Goal: Communication & Community: Answer question/provide support

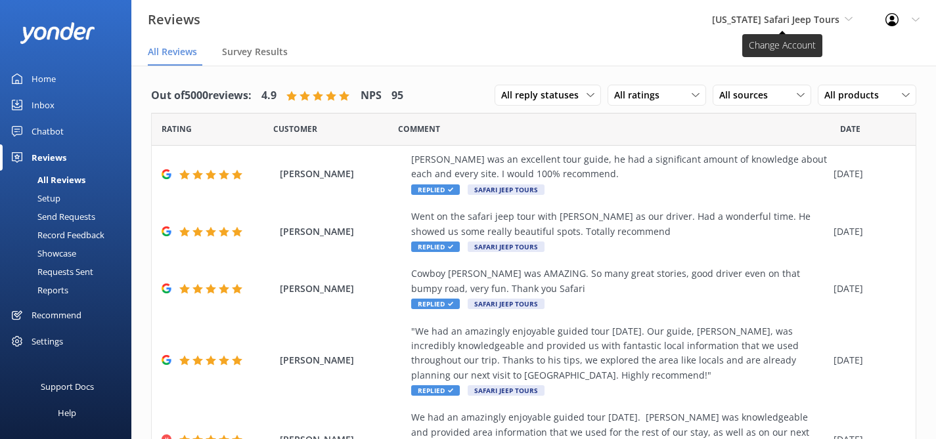
click at [827, 17] on span "[US_STATE] Safari Jeep Tours" at bounding box center [775, 19] width 127 height 12
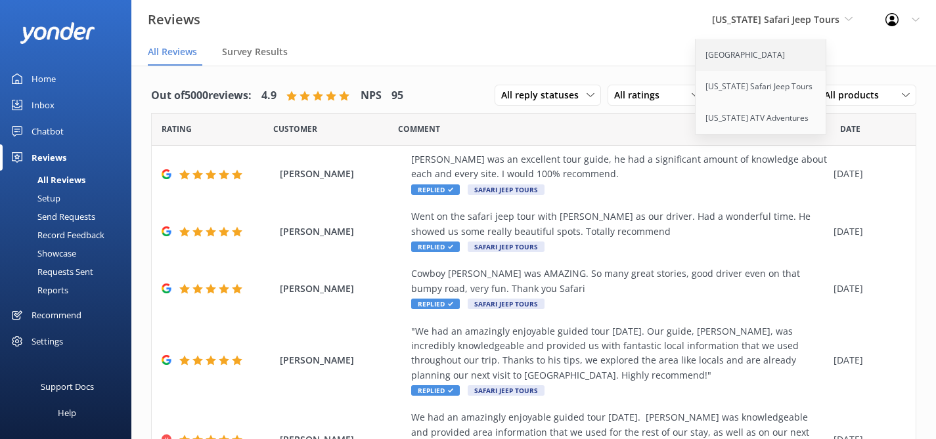
click at [767, 57] on link "[GEOGRAPHIC_DATA]" at bounding box center [760, 55] width 131 height 32
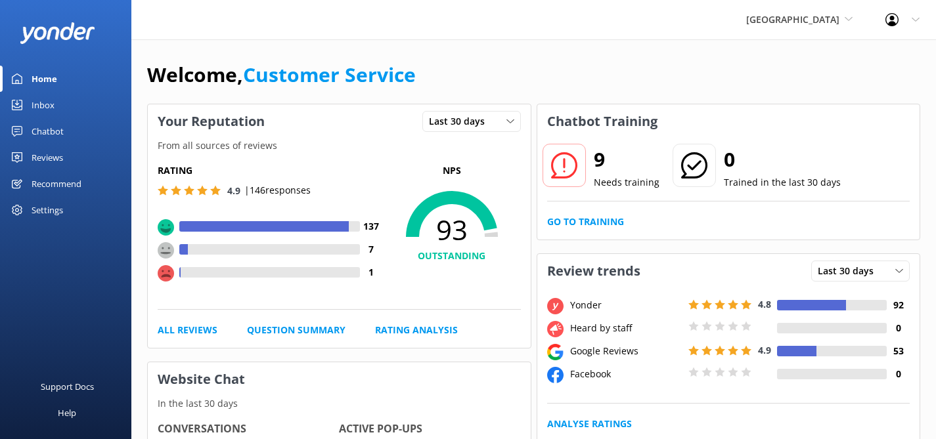
click at [39, 100] on div "Inbox" at bounding box center [43, 105] width 23 height 26
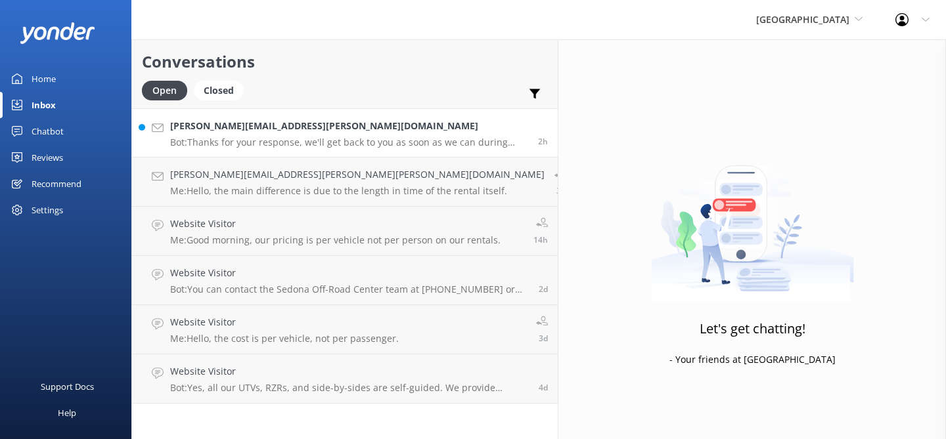
click at [238, 142] on p "Bot: Thanks for your response, we'll get back to you as soon as we can during o…" at bounding box center [349, 143] width 358 height 12
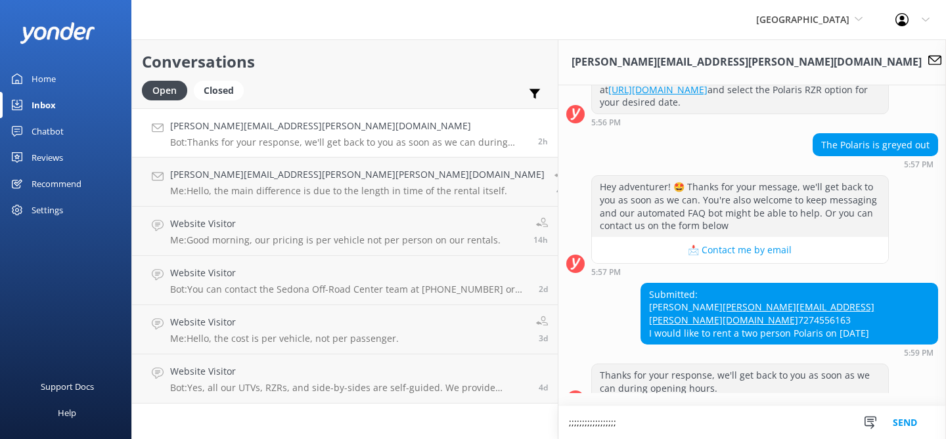
scroll to position [513, 0]
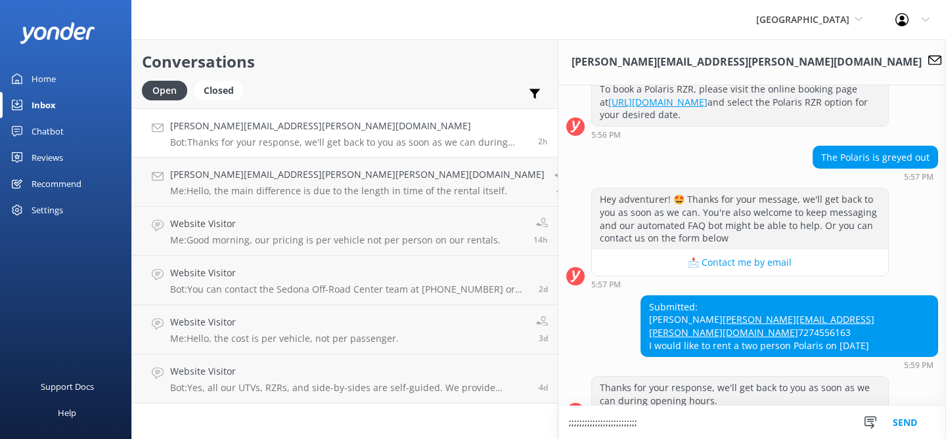
type textarea ";;;;;;;;;;;;;;;;;;;;;;;;;;;"
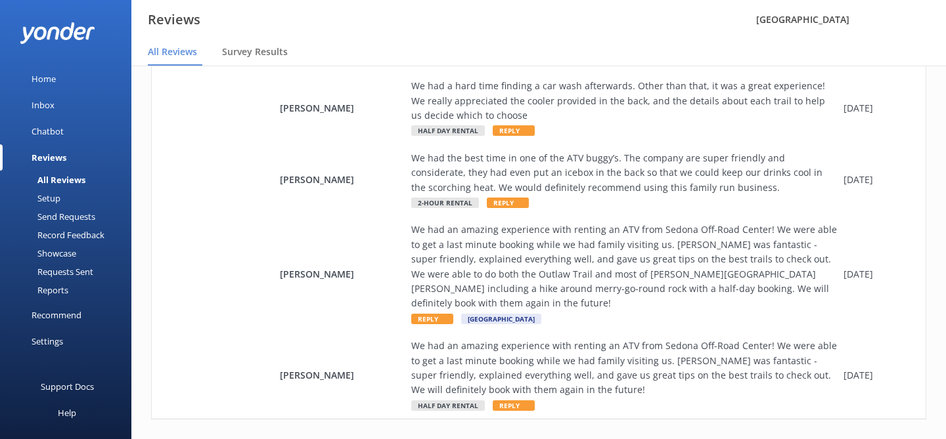
scroll to position [396, 0]
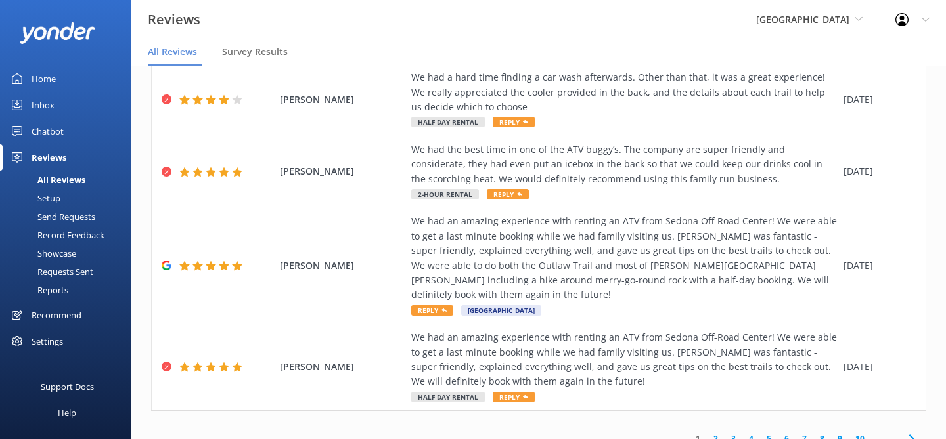
click at [716, 433] on link "2" at bounding box center [716, 439] width 18 height 12
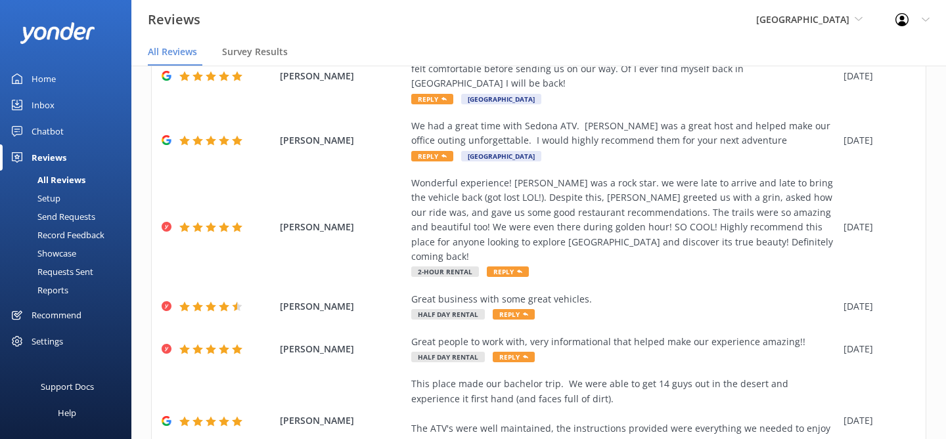
scroll to position [179, 0]
click at [50, 107] on div "Inbox" at bounding box center [43, 105] width 23 height 26
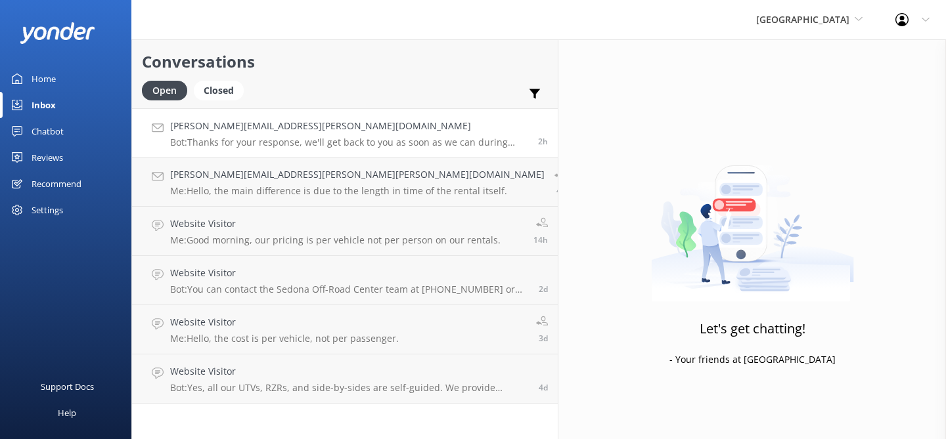
click at [255, 145] on p "Bot: Thanks for your response, we'll get back to you as soon as we can during o…" at bounding box center [349, 143] width 358 height 12
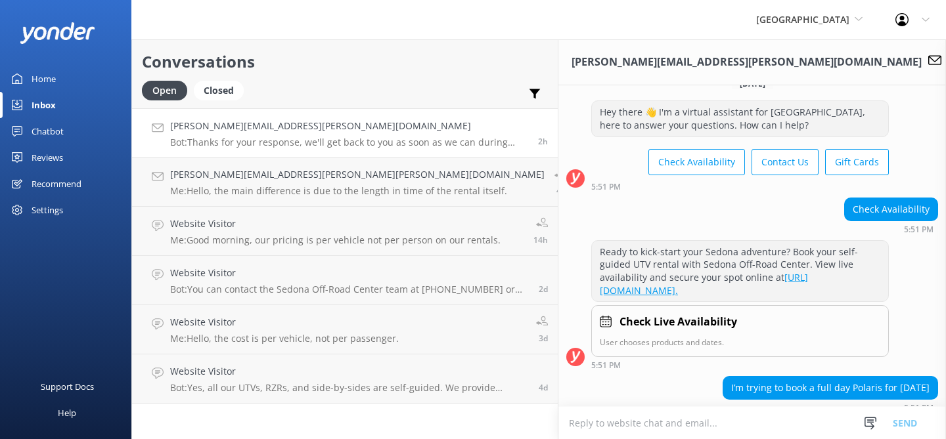
scroll to position [9, 0]
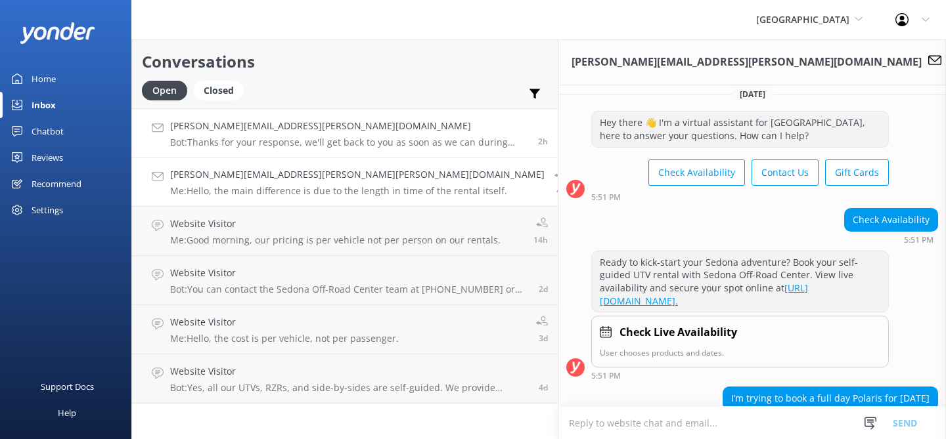
click at [239, 169] on h4 "[PERSON_NAME][EMAIL_ADDRESS][PERSON_NAME][PERSON_NAME][DOMAIN_NAME]" at bounding box center [357, 174] width 374 height 14
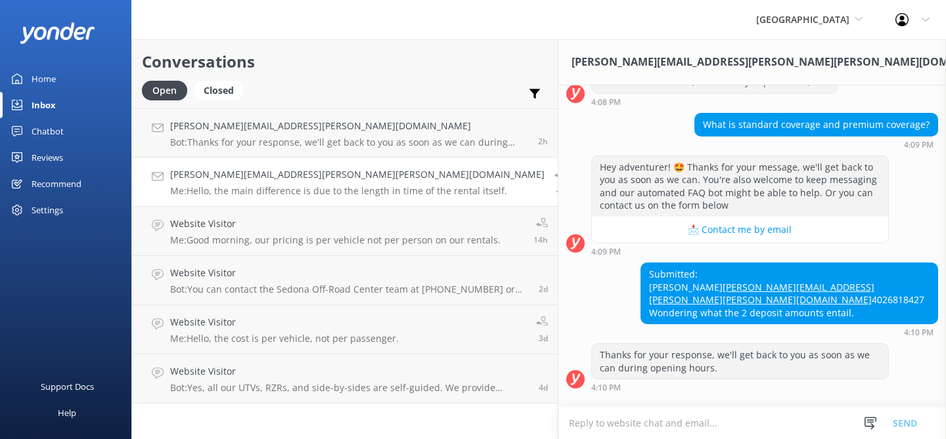
scroll to position [204, 0]
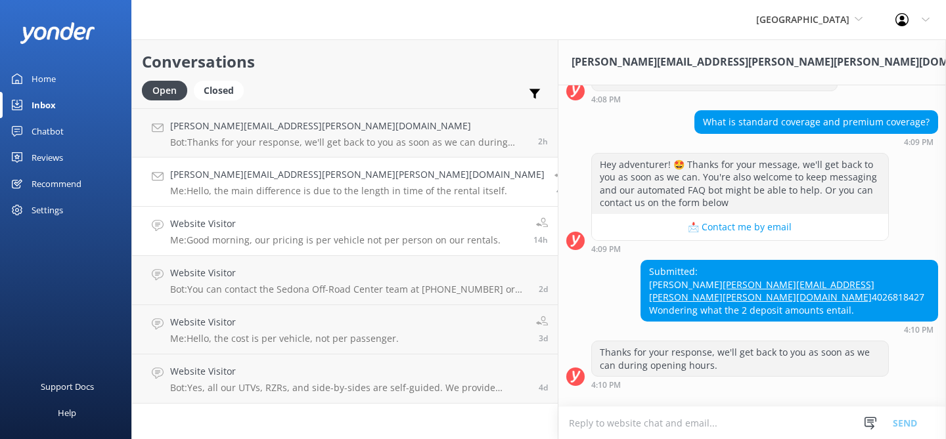
click at [249, 230] on h4 "Website Visitor" at bounding box center [335, 224] width 330 height 14
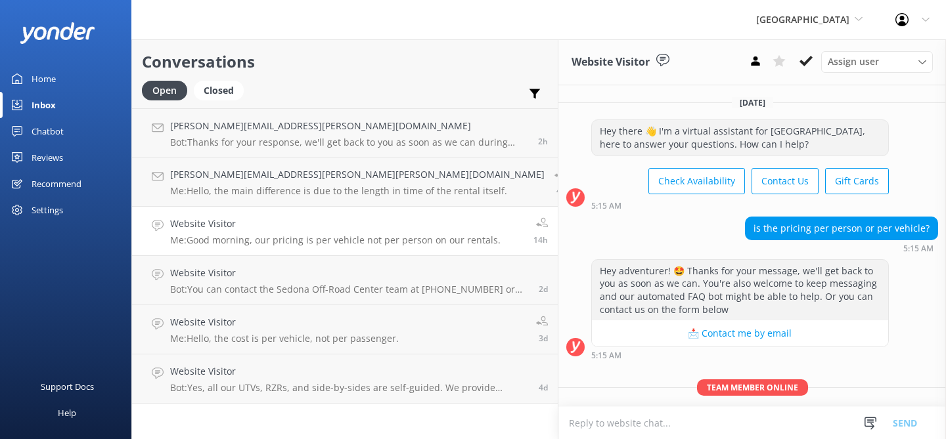
scroll to position [32, 0]
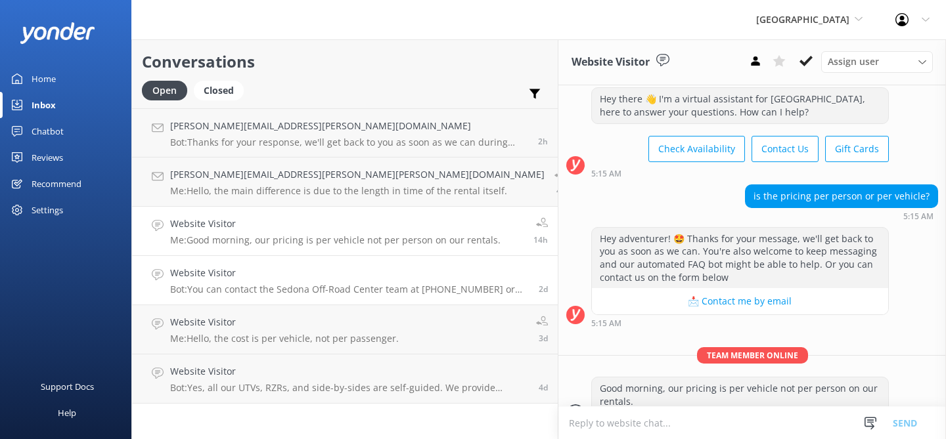
click at [276, 288] on p "Bot: You can contact the Sedona Off-Road Center team at (928) 284-4735 or email…" at bounding box center [349, 290] width 359 height 12
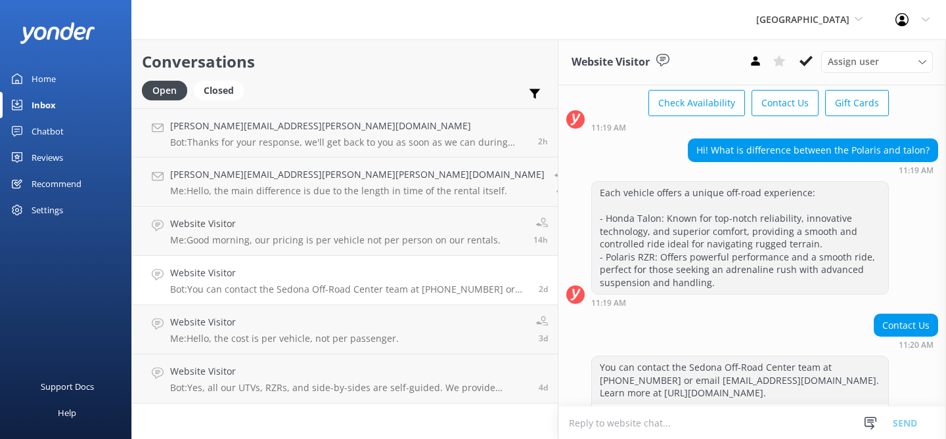
scroll to position [83, 0]
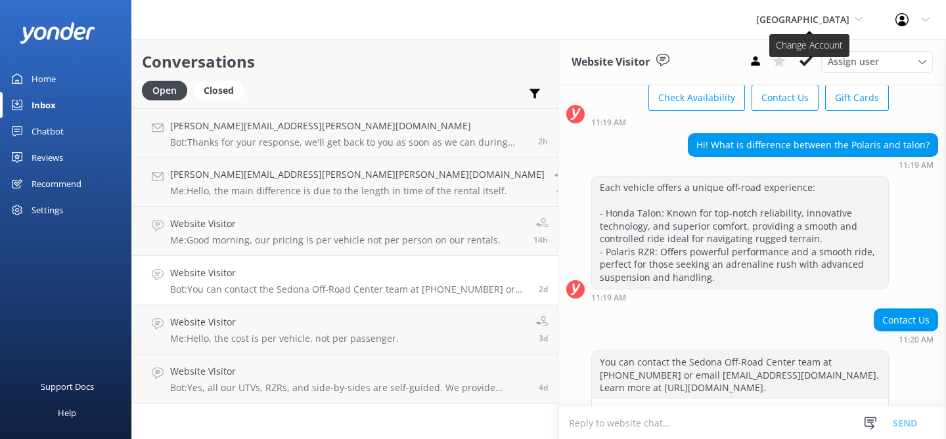
click at [844, 19] on span "[GEOGRAPHIC_DATA]" at bounding box center [802, 19] width 93 height 12
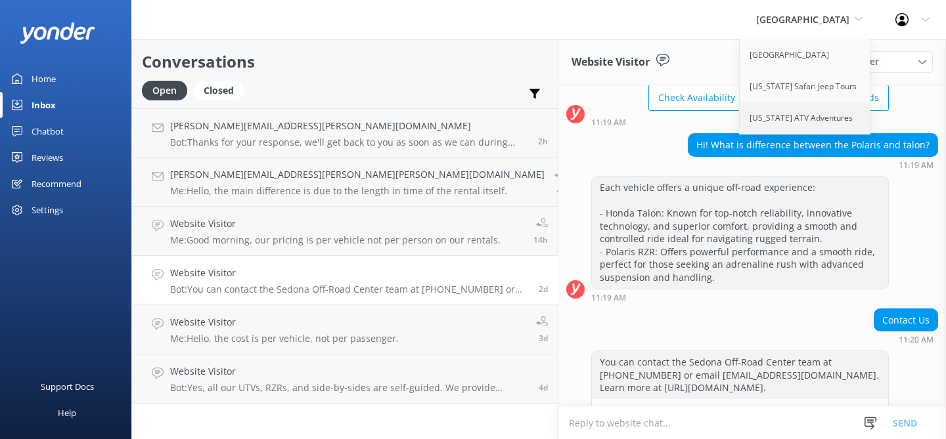
click at [770, 116] on link "[US_STATE] ATV Adventures" at bounding box center [804, 118] width 131 height 32
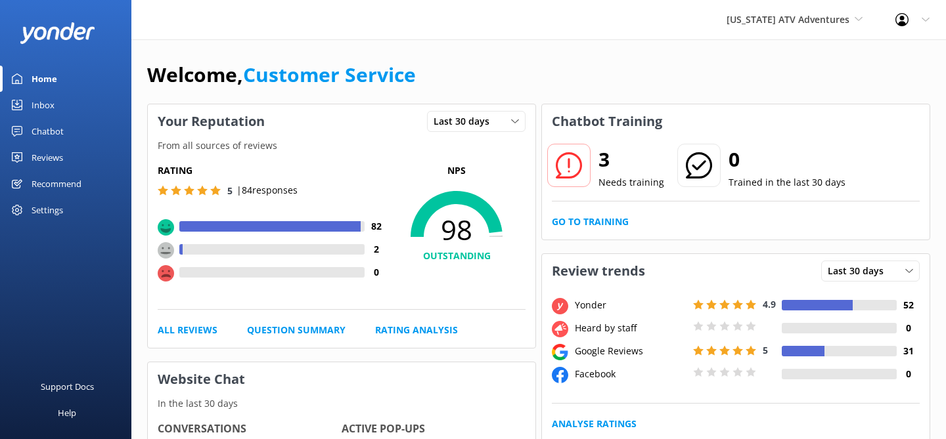
click at [41, 108] on div "Inbox" at bounding box center [43, 105] width 23 height 26
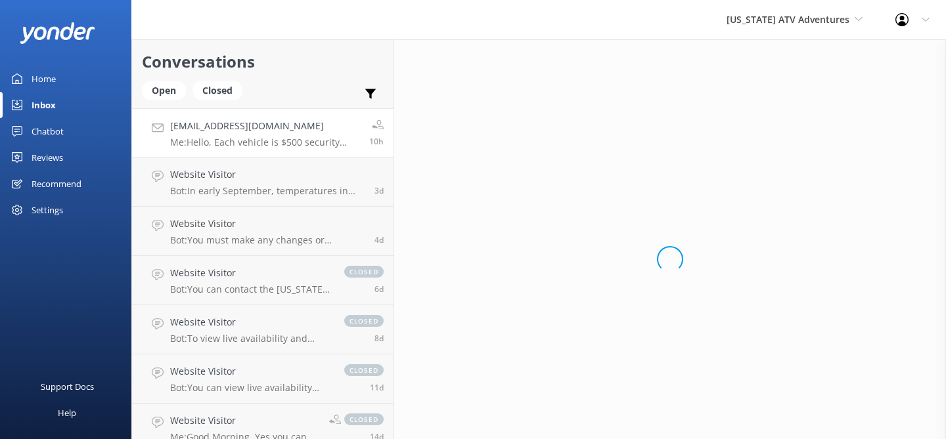
click at [260, 137] on p "Me: Hello, Each vehicle is $500 security deposit. Please feel free to call us t…" at bounding box center [264, 143] width 189 height 12
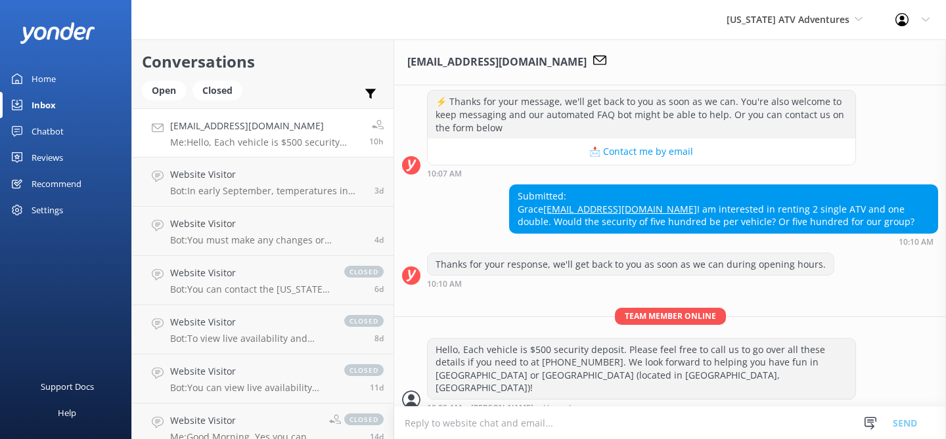
scroll to position [359, 0]
